Goal: Transaction & Acquisition: Purchase product/service

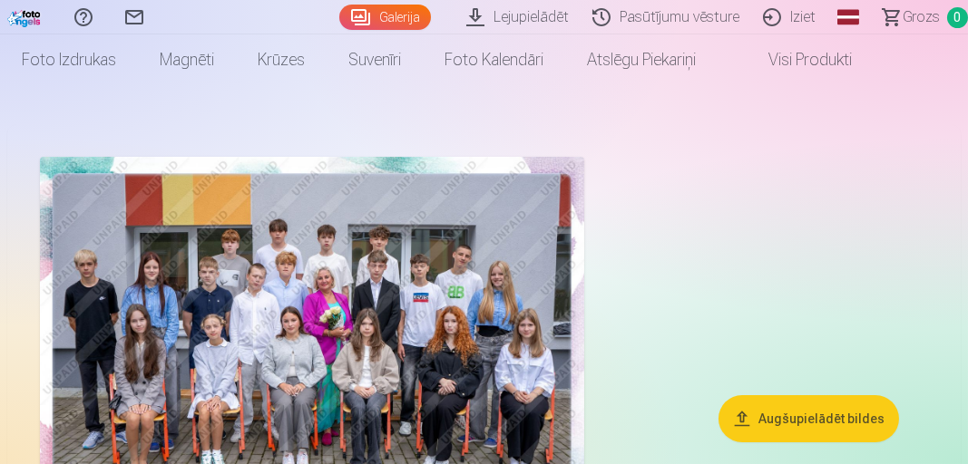
scroll to position [44, 0]
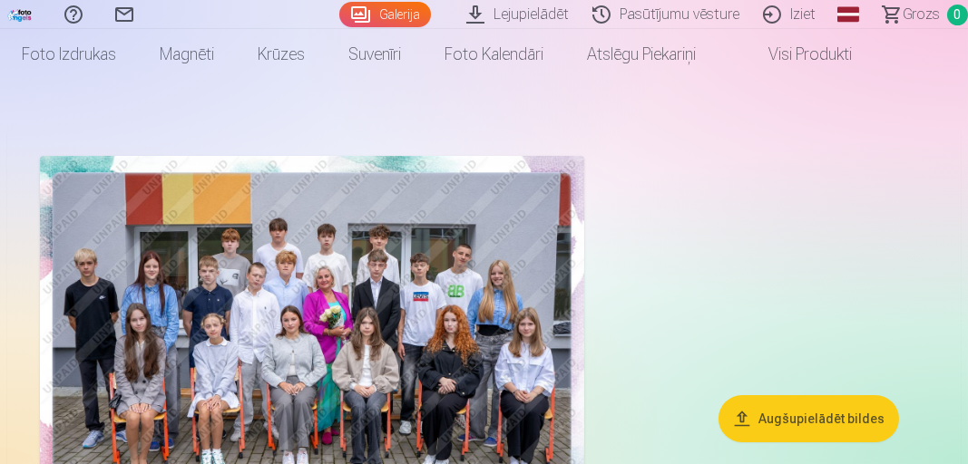
click at [494, 412] on img at bounding box center [312, 337] width 544 height 363
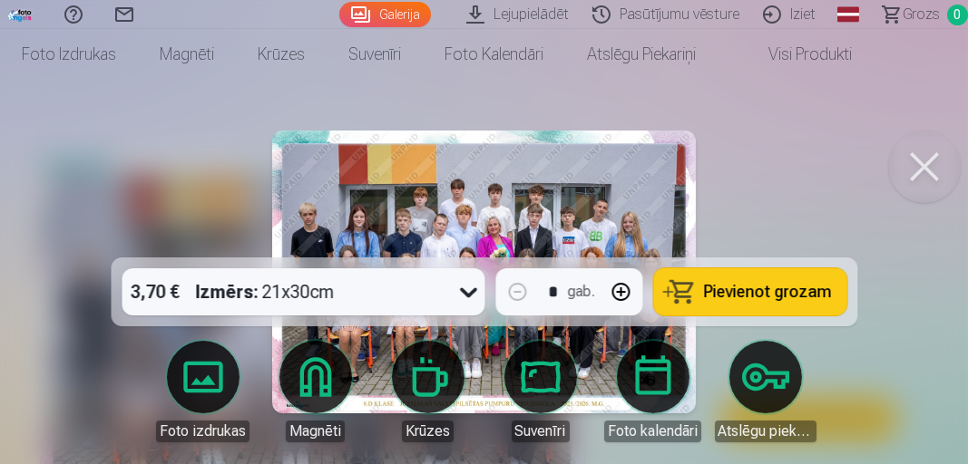
click at [813, 281] on div at bounding box center [484, 232] width 968 height 464
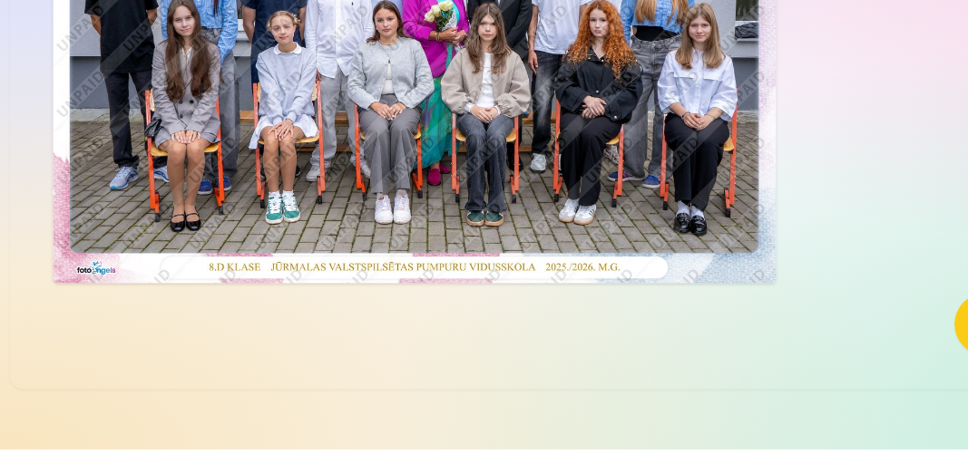
scroll to position [223, 0]
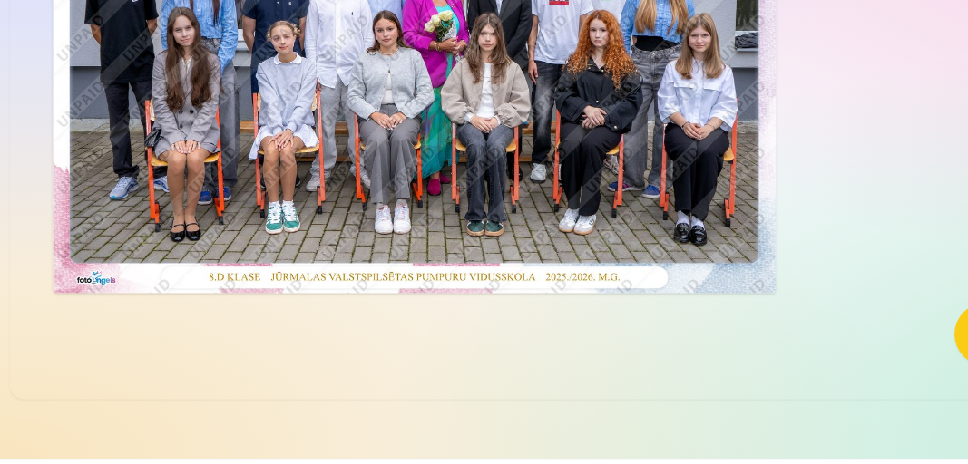
click at [446, 263] on img at bounding box center [312, 157] width 544 height 363
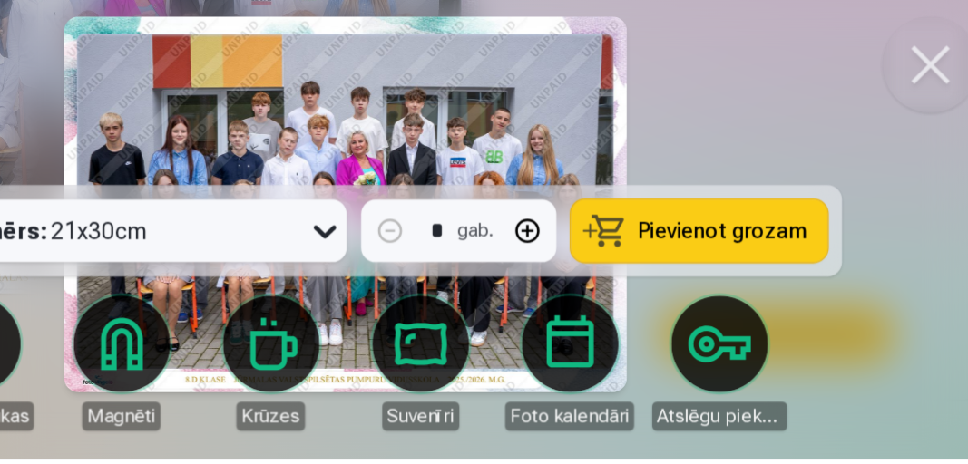
scroll to position [223, 0]
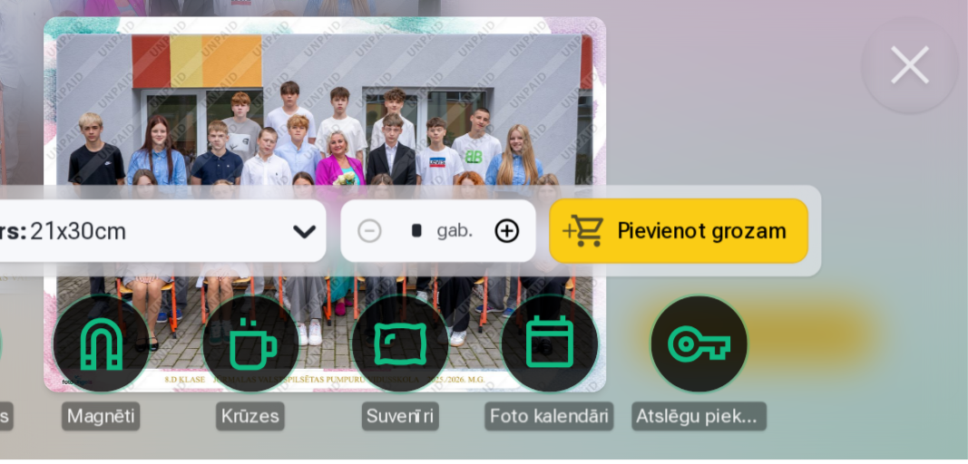
click at [809, 316] on button "Pievienot grozam" at bounding box center [749, 292] width 193 height 47
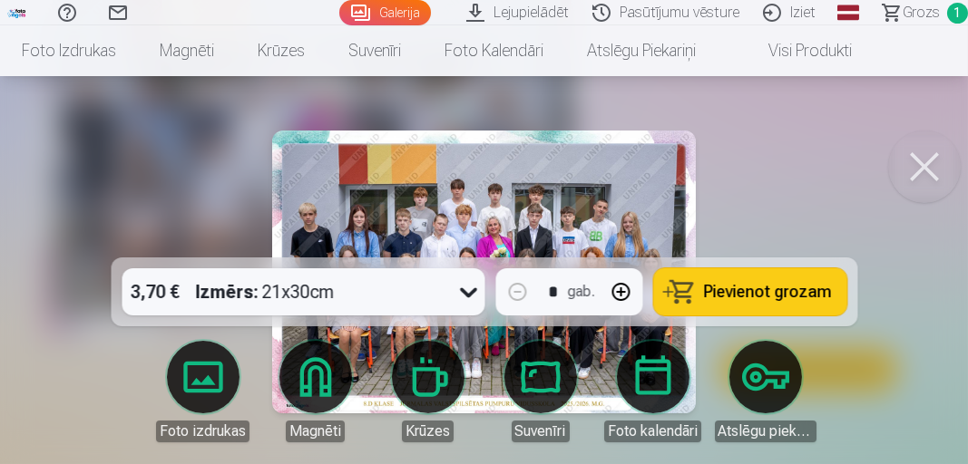
click at [934, 158] on button at bounding box center [924, 167] width 73 height 73
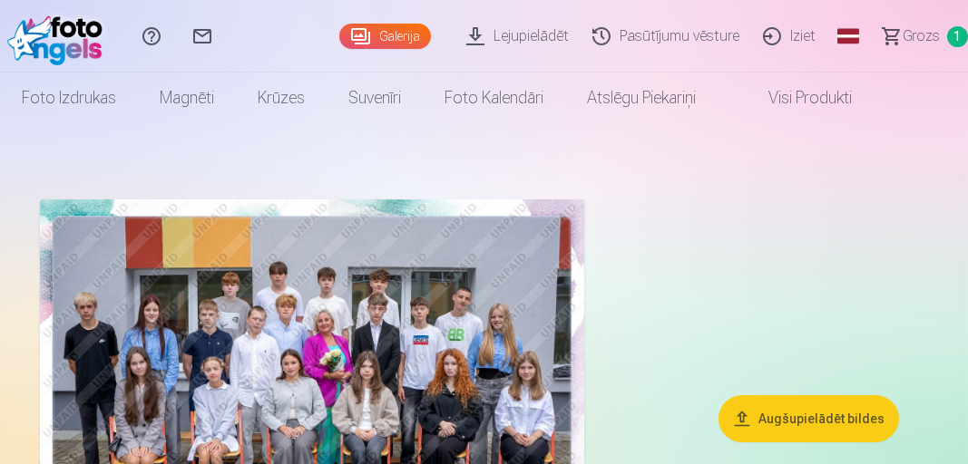
click at [914, 37] on span "Grozs" at bounding box center [921, 36] width 37 height 22
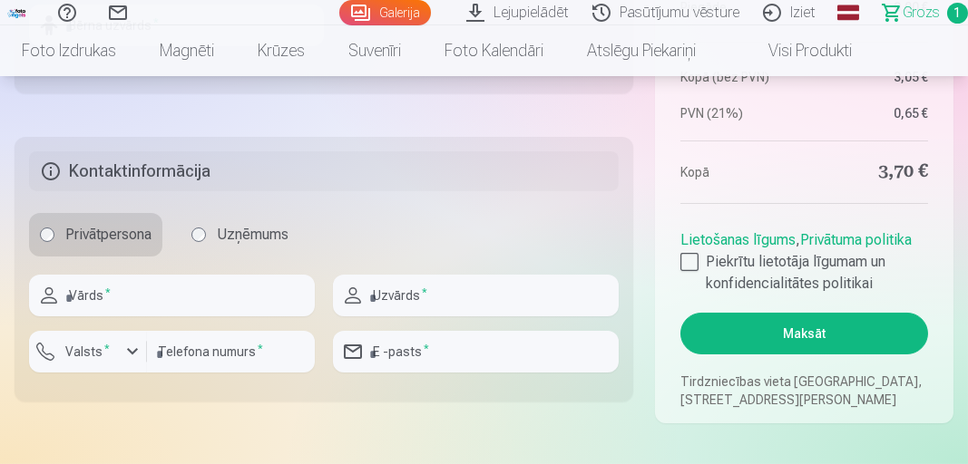
scroll to position [865, 0]
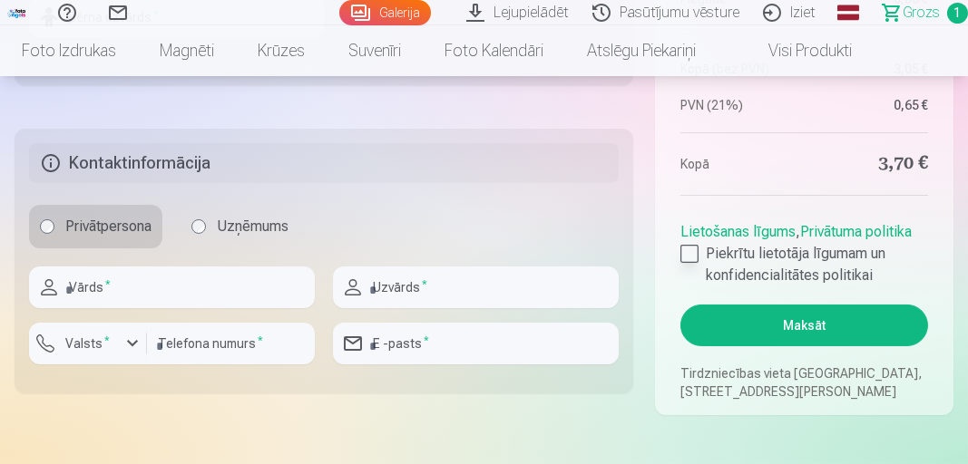
click at [703, 287] on label "Piekrītu lietotāja līgumam un konfidencialitātes politikai" at bounding box center [804, 265] width 248 height 44
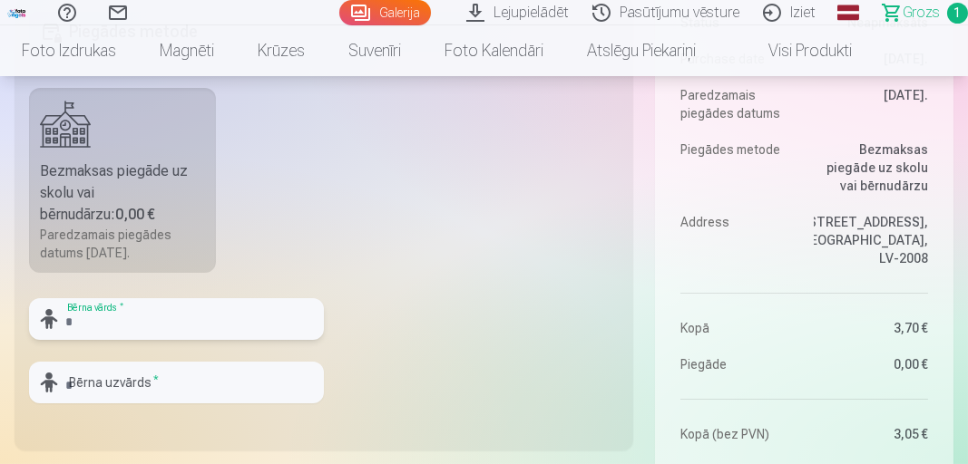
click at [228, 340] on input "text" at bounding box center [176, 319] width 295 height 42
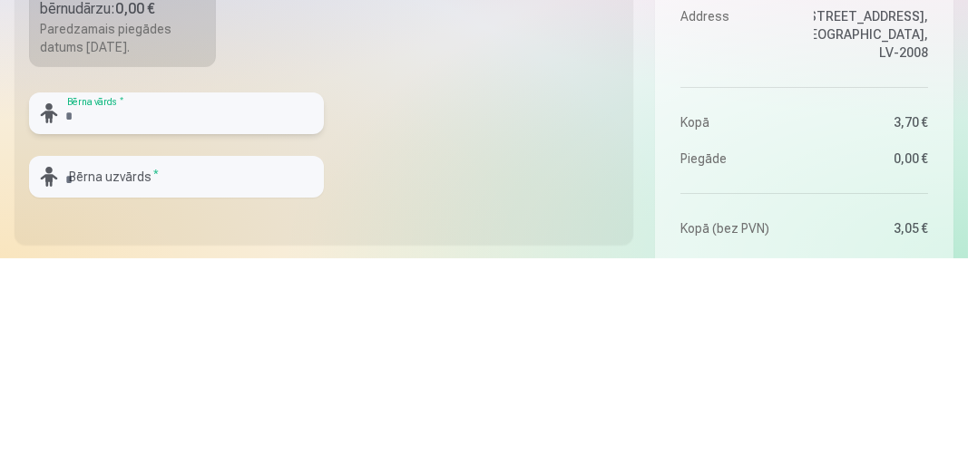
scroll to position [500, 0]
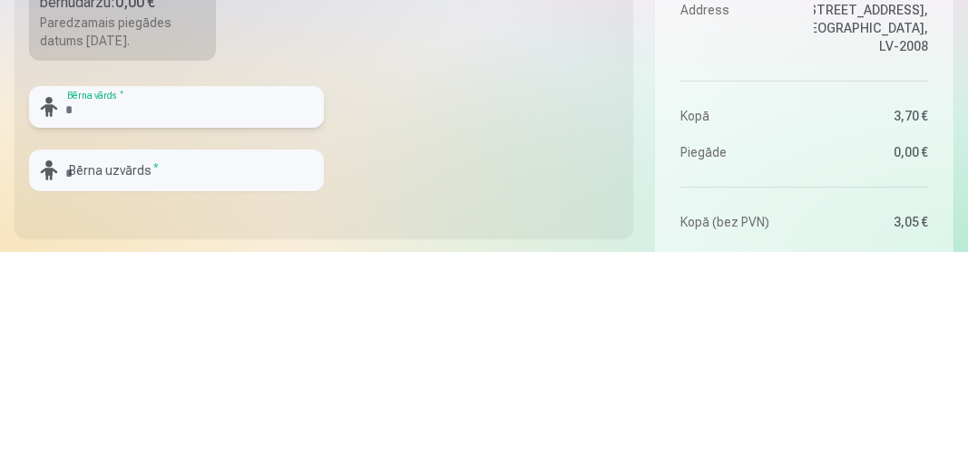
click at [206, 340] on input "text" at bounding box center [176, 319] width 295 height 42
type input "*******"
click at [189, 404] on input "text" at bounding box center [176, 383] width 295 height 42
type input "**********"
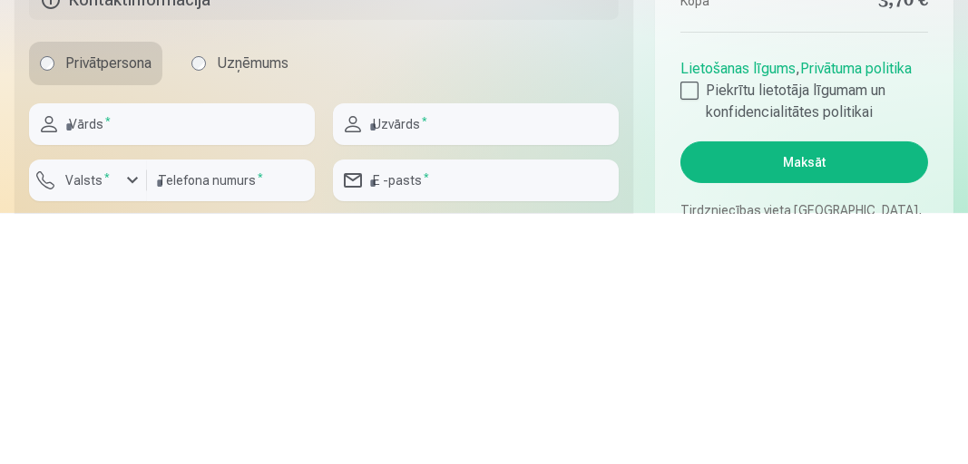
scroll to position [778, 0]
click at [176, 396] on input "text" at bounding box center [172, 375] width 286 height 42
type input "******"
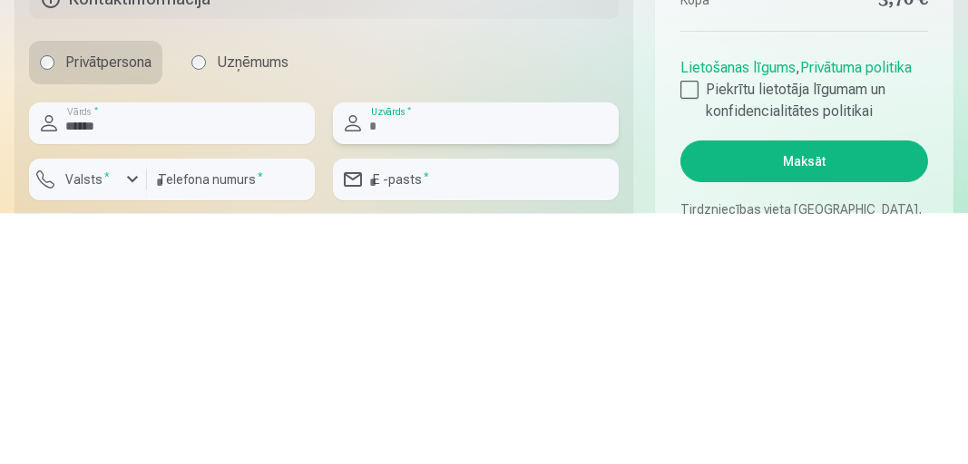
click at [473, 396] on input "text" at bounding box center [476, 375] width 286 height 42
type input "**********"
click at [112, 440] on label "Valsts *" at bounding box center [87, 431] width 59 height 18
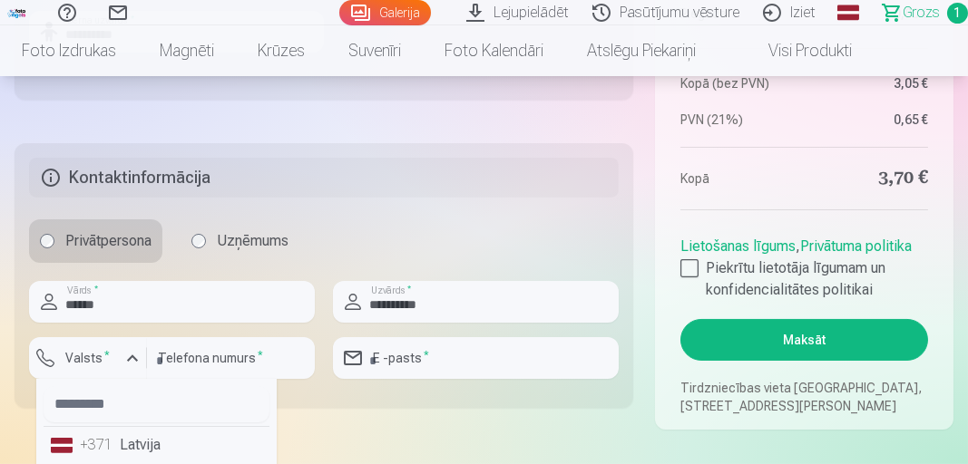
scroll to position [894, 0]
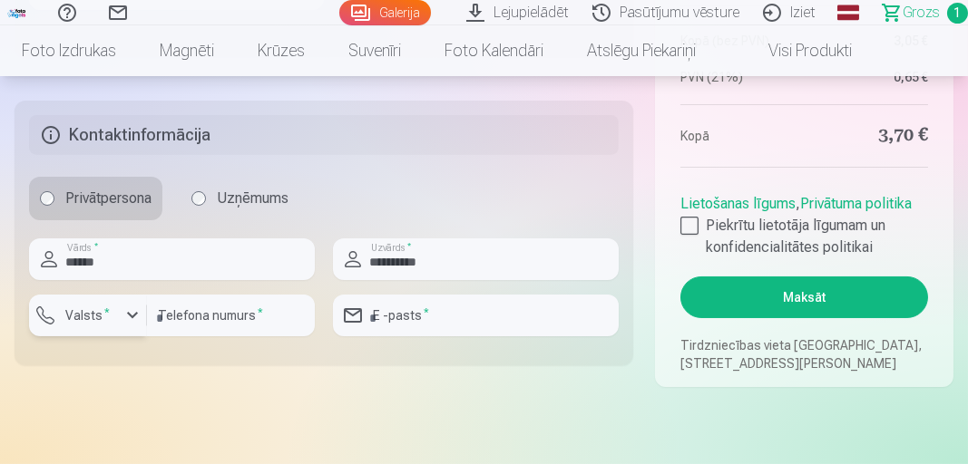
click at [129, 327] on div "button" at bounding box center [133, 316] width 22 height 22
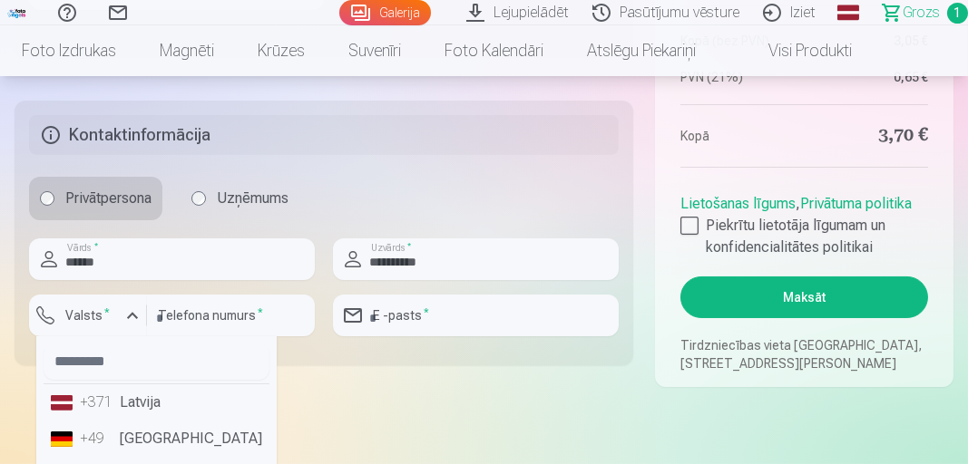
click at [152, 421] on li "+371 Latvija" at bounding box center [157, 403] width 226 height 36
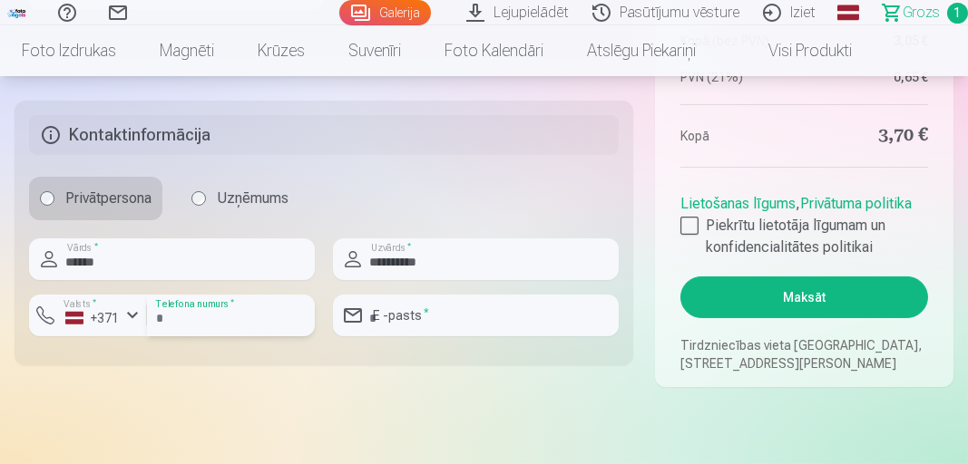
click at [240, 337] on input "number" at bounding box center [231, 316] width 168 height 42
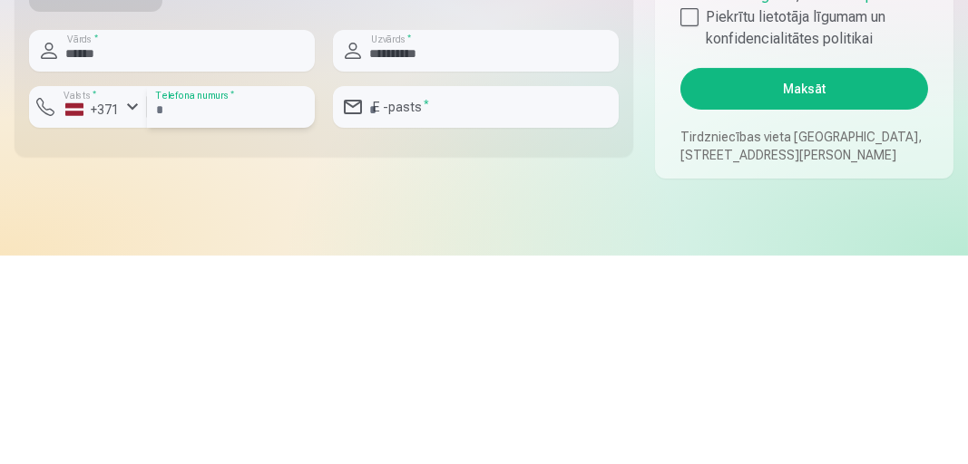
click at [243, 337] on input "number" at bounding box center [231, 316] width 168 height 42
click at [263, 337] on input "number" at bounding box center [231, 316] width 168 height 42
type input "********"
click at [438, 337] on input "email" at bounding box center [476, 316] width 286 height 42
type input "**********"
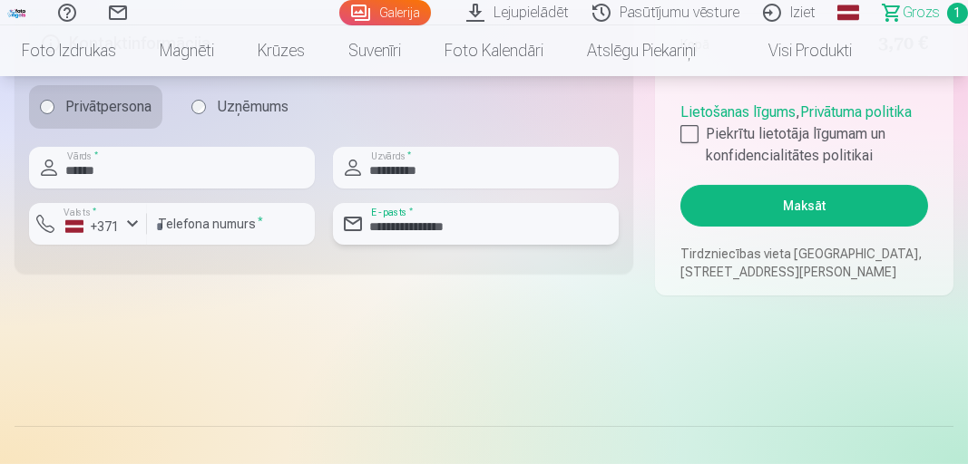
scroll to position [996, 0]
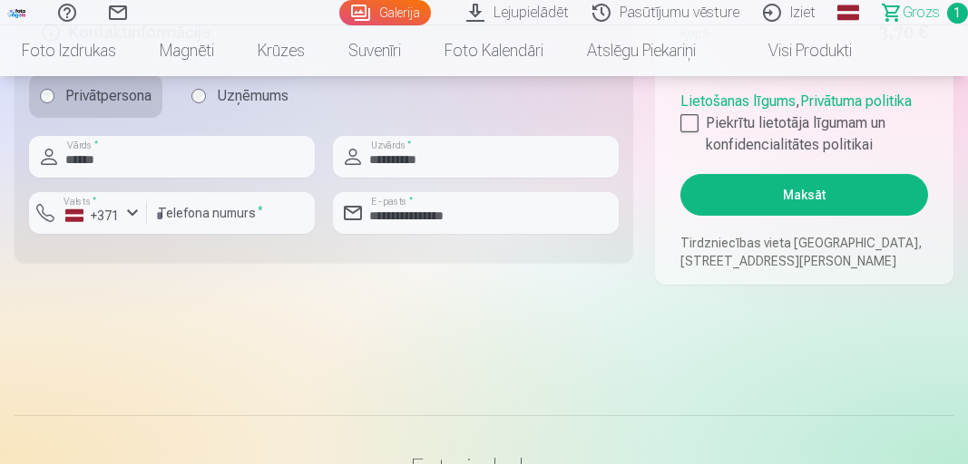
click at [855, 216] on button "Maksāt" at bounding box center [804, 195] width 248 height 42
